Goal: Navigation & Orientation: Find specific page/section

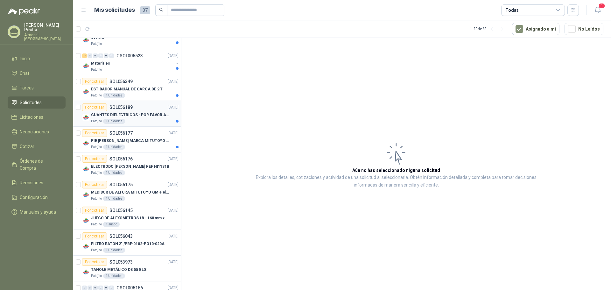
scroll to position [159, 0]
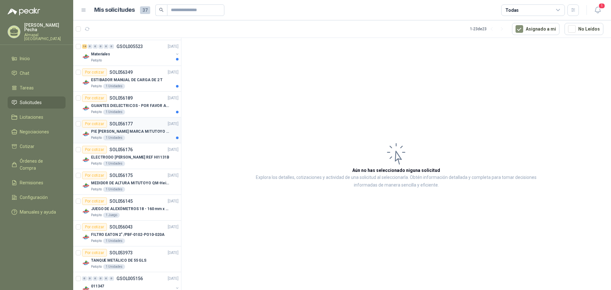
click at [128, 134] on p "PIE [PERSON_NAME] MARCA MITUTOYO REF [PHONE_NUMBER]" at bounding box center [130, 132] width 79 height 6
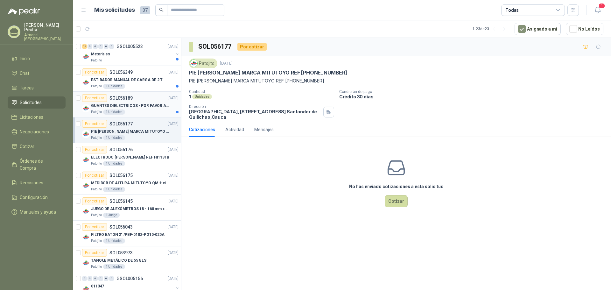
click at [135, 108] on p "GUANTES DIELECTRICOS - POR FAVOR ADJUNTAR SU FICHA TECNICA" at bounding box center [130, 106] width 79 height 6
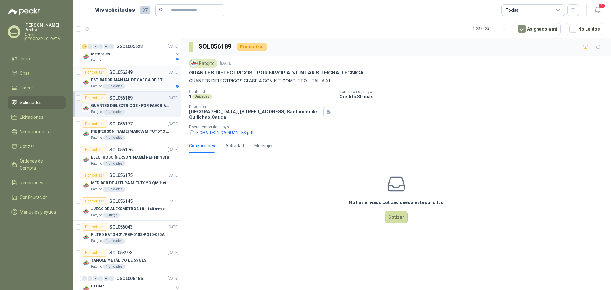
click at [137, 83] on div "ESTIBADOR MANUAL DE CARGA DE 2 T" at bounding box center [135, 80] width 88 height 8
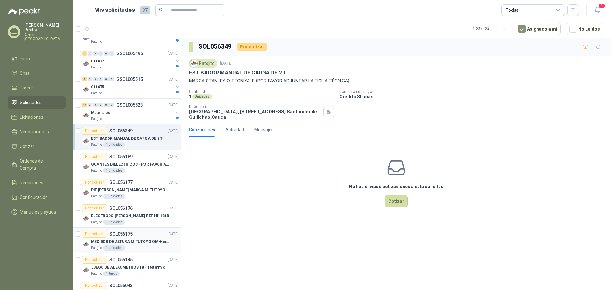
scroll to position [95, 0]
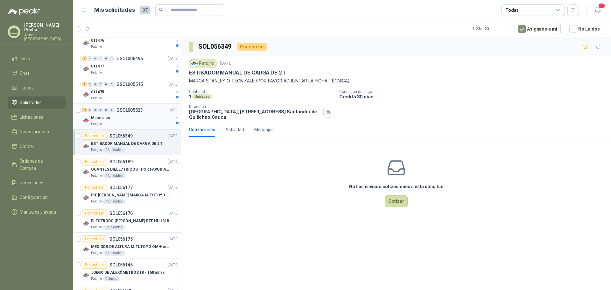
click at [107, 113] on div "14 0 0 0 0 0 GSOL005523 [DATE]" at bounding box center [131, 110] width 98 height 8
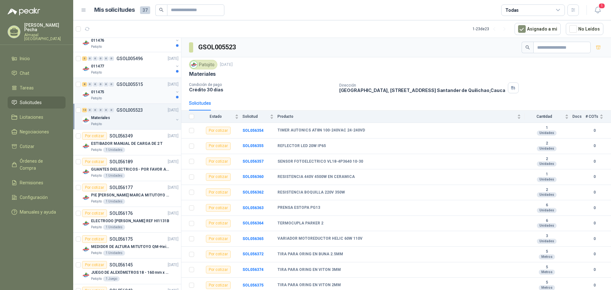
click at [120, 100] on div "Patojito" at bounding box center [132, 98] width 82 height 5
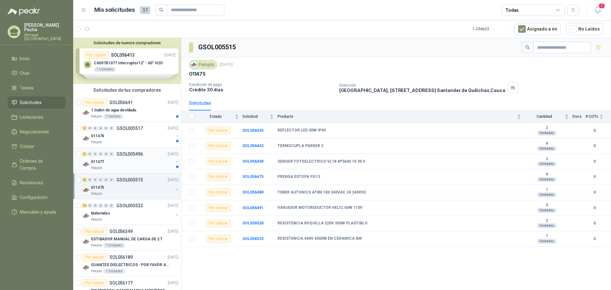
click at [119, 152] on p "GSOL005496" at bounding box center [129, 154] width 26 height 4
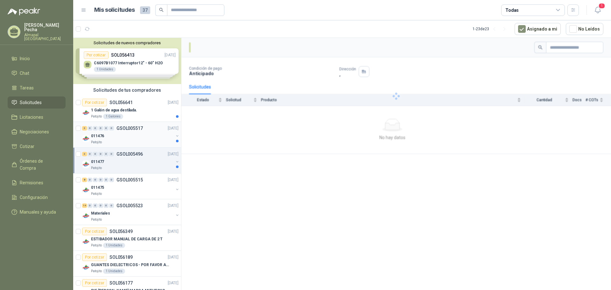
click at [125, 136] on div "011476" at bounding box center [132, 136] width 82 height 8
click at [124, 109] on p "1 Galón de agua destilada." at bounding box center [114, 110] width 46 height 6
